Goal: Task Accomplishment & Management: Manage account settings

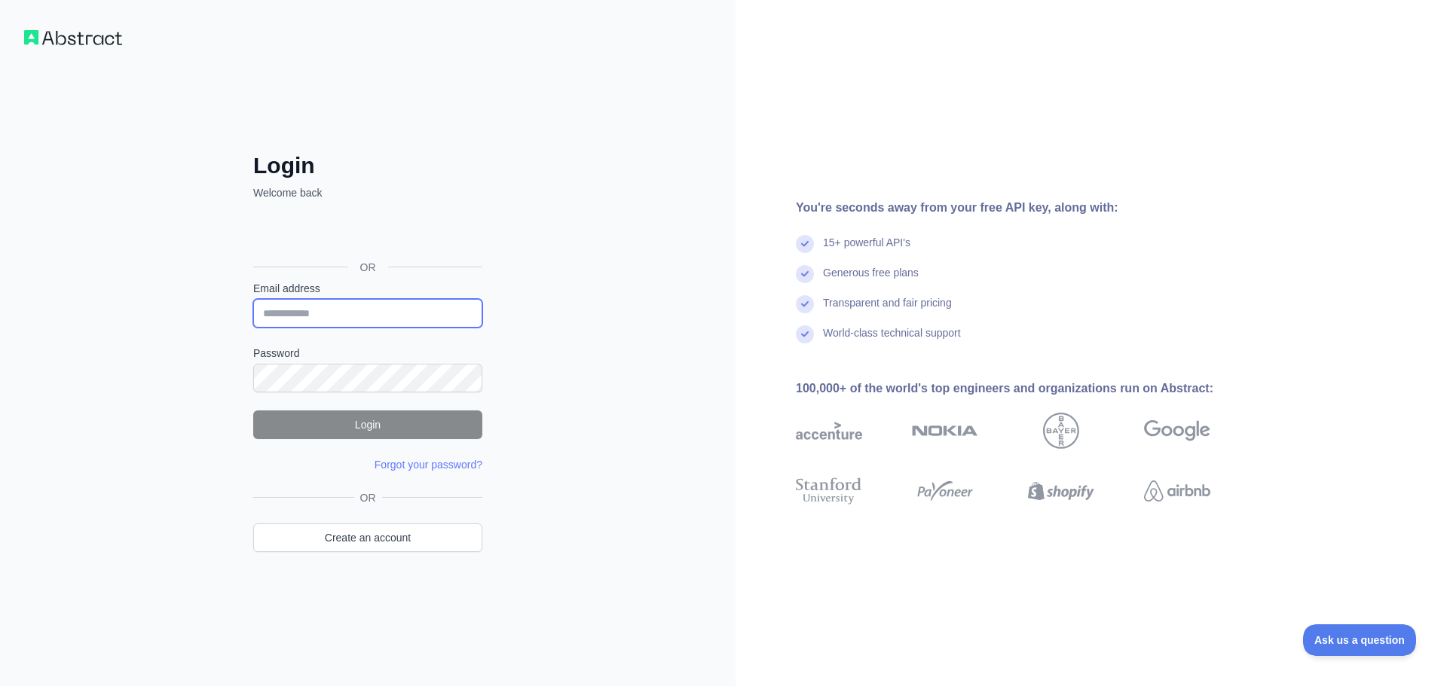
type input "**********"
click at [371, 430] on button "Login" at bounding box center [367, 425] width 229 height 29
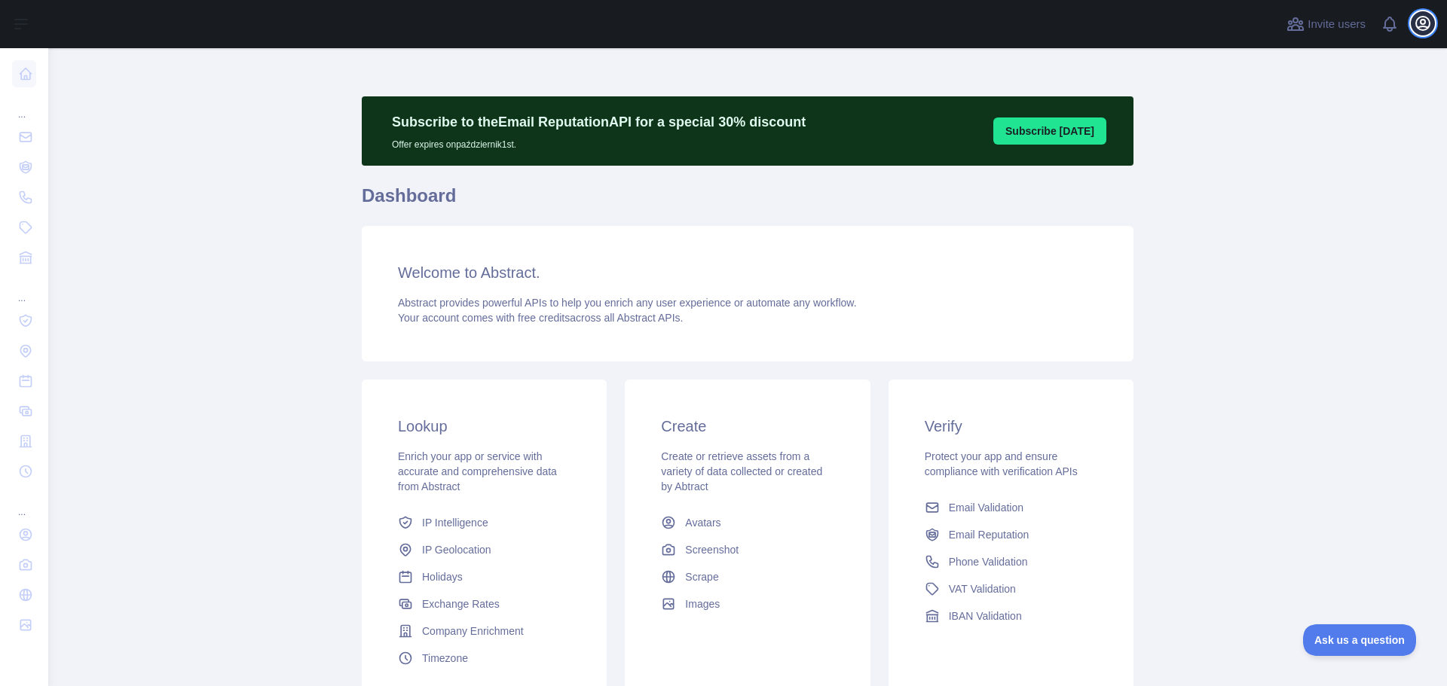
click at [1417, 29] on icon "button" at bounding box center [1423, 23] width 18 height 18
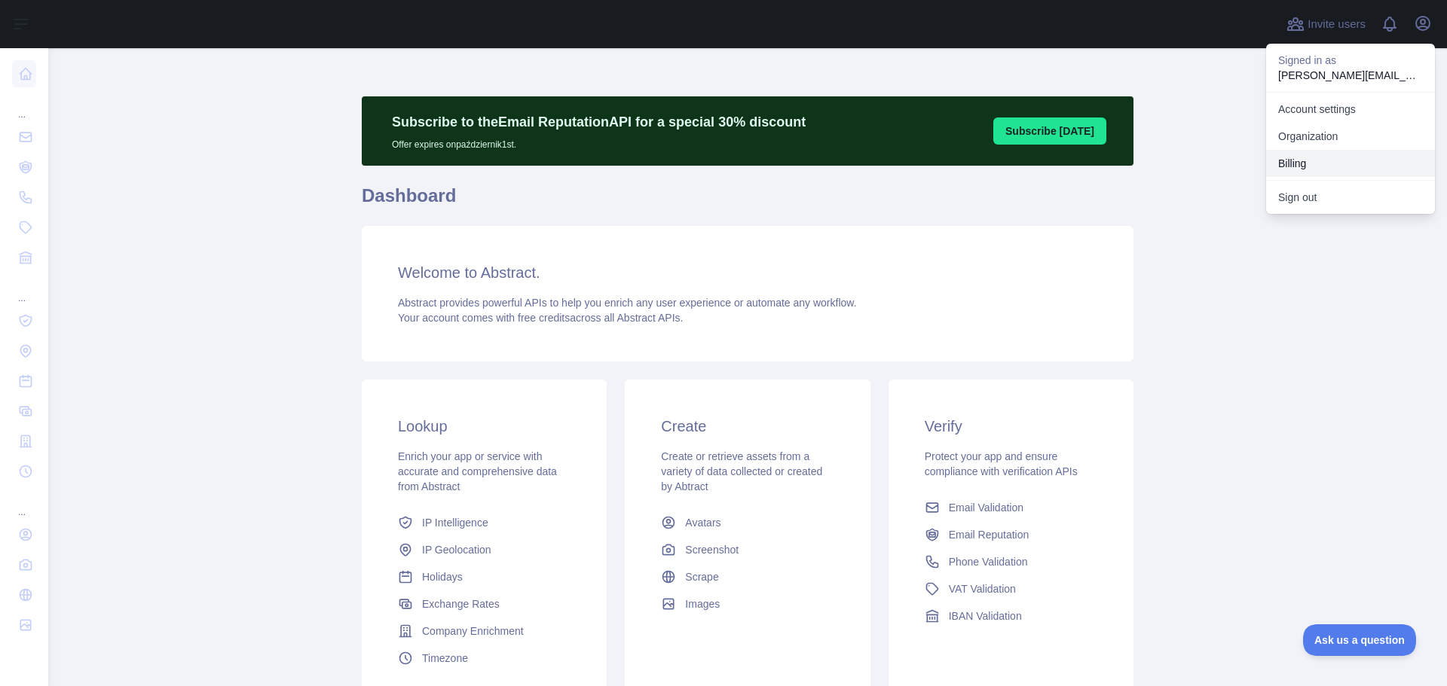
click at [1322, 167] on button "Billing" at bounding box center [1350, 163] width 169 height 27
